Goal: Go to known website: Access a specific website the user already knows

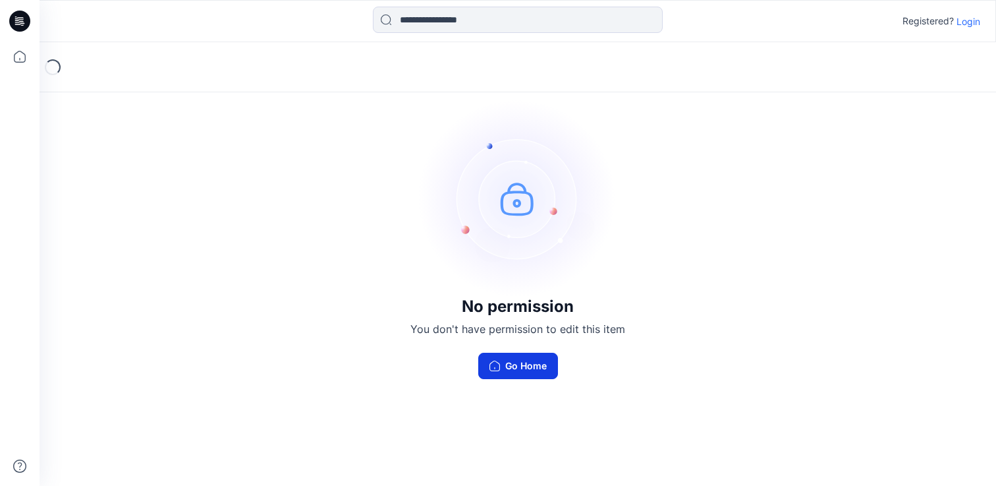
click at [513, 372] on button "Go Home" at bounding box center [518, 366] width 80 height 26
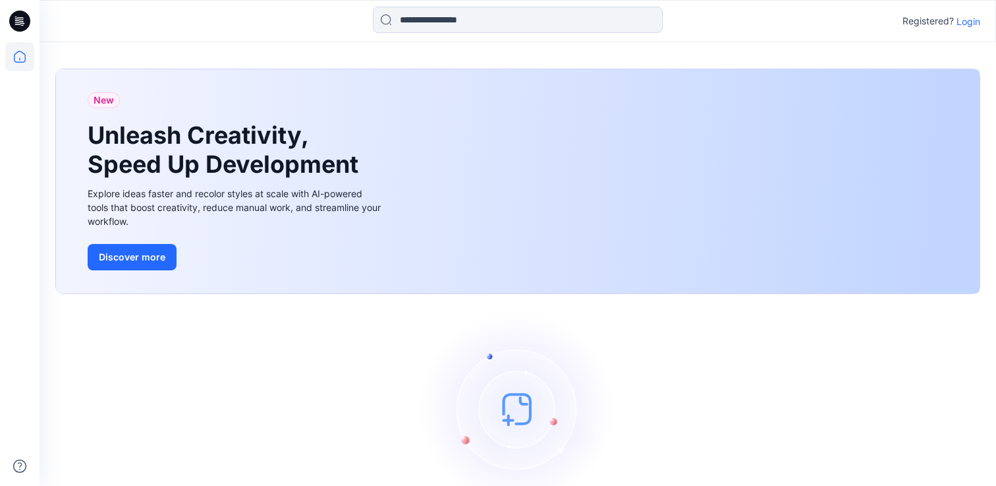
click at [973, 22] on p "Login" at bounding box center [969, 21] width 24 height 14
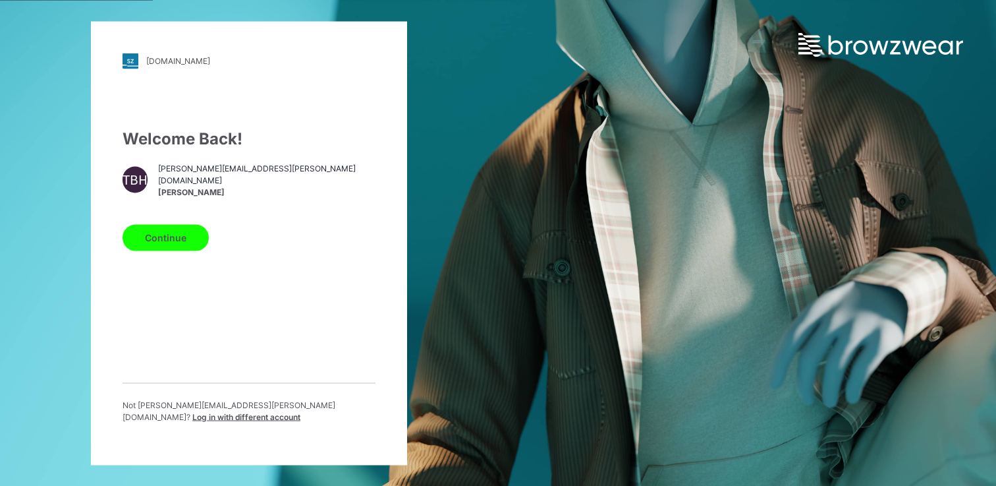
click at [163, 238] on button "Continue" at bounding box center [166, 237] width 86 height 26
